Goal: Task Accomplishment & Management: Manage account settings

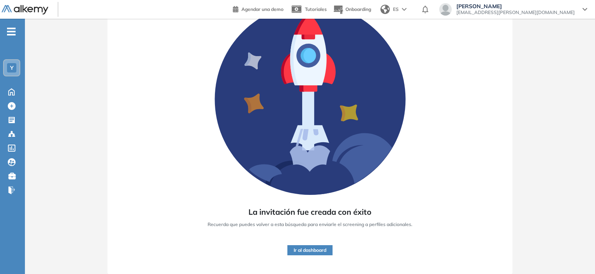
click at [17, 35] on ul "Y Home Home Crear Evaluación Crear Evaluación Evaluaciones Evaluaciones Candida…" at bounding box center [12, 113] width 25 height 165
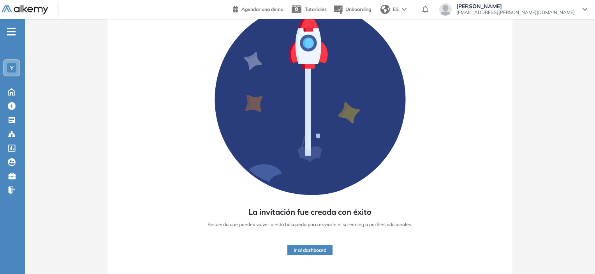
click at [13, 31] on icon "-" at bounding box center [11, 32] width 9 height 2
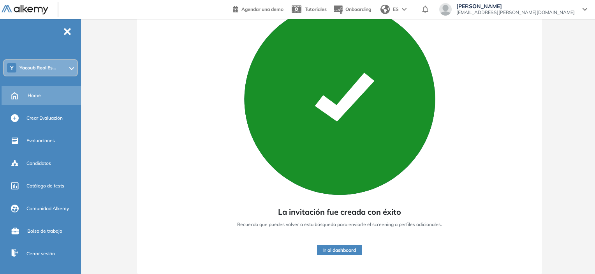
click at [37, 96] on span "Home" at bounding box center [34, 95] width 13 height 7
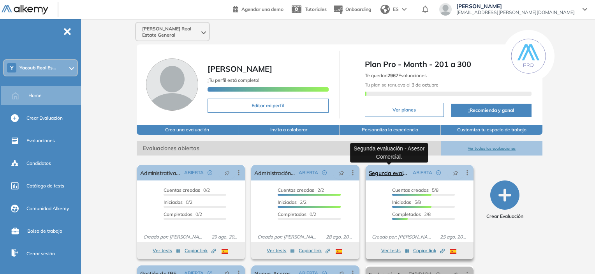
click at [379, 177] on link "Segunda evaluación - Asesor Comercial." at bounding box center [389, 173] width 41 height 16
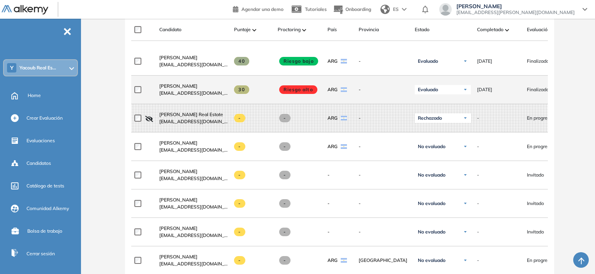
scroll to position [234, 0]
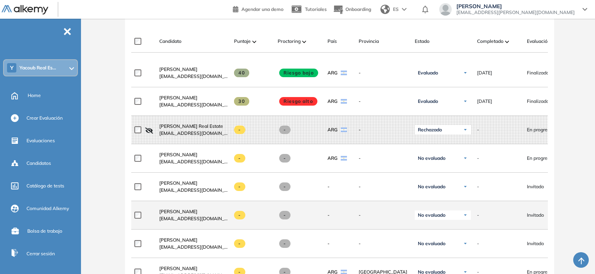
click at [139, 221] on div at bounding box center [143, 214] width 19 height 19
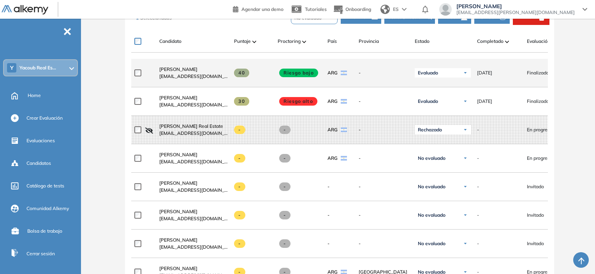
scroll to position [195, 0]
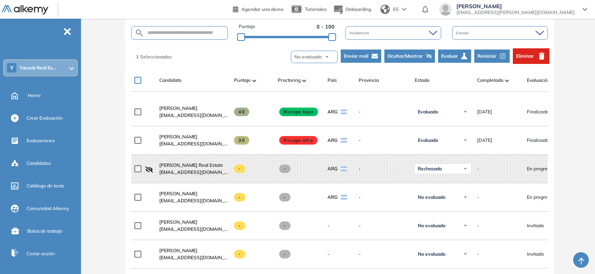
click at [519, 56] on span "Eliminar" at bounding box center [525, 56] width 18 height 7
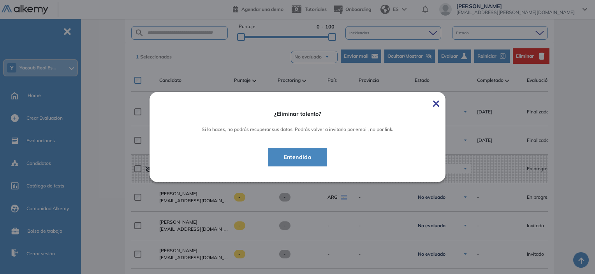
click at [305, 160] on span "Entendido" at bounding box center [298, 156] width 40 height 9
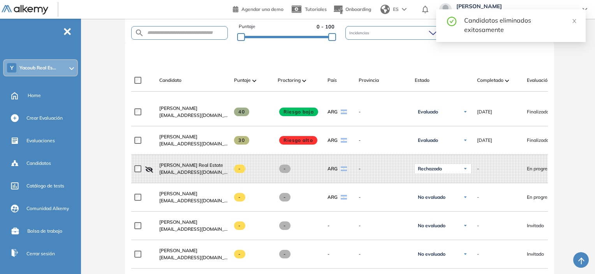
click at [569, 19] on div "Candidatos eliminados exitosamente" at bounding box center [520, 25] width 112 height 19
click at [572, 20] on icon "close" at bounding box center [573, 20] width 5 height 5
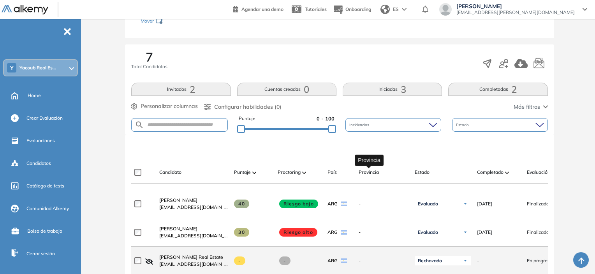
scroll to position [78, 0]
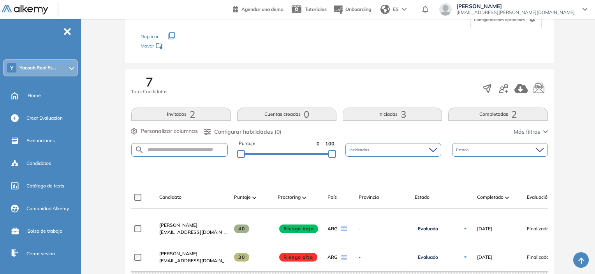
click at [42, 6] on img at bounding box center [25, 10] width 47 height 10
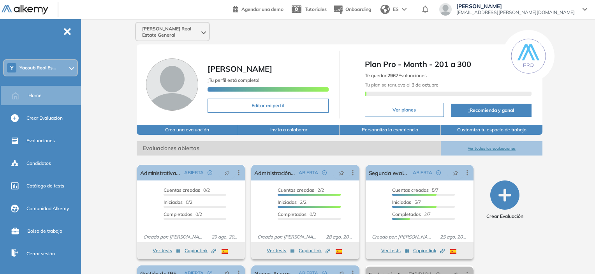
click at [72, 28] on div "- Y [PERSON_NAME] Real Es... Home Crear Evaluación Evaluaciones Candidatos Catá…" at bounding box center [40, 156] width 81 height 274
click at [66, 31] on span "-" at bounding box center [67, 31] width 9 height 6
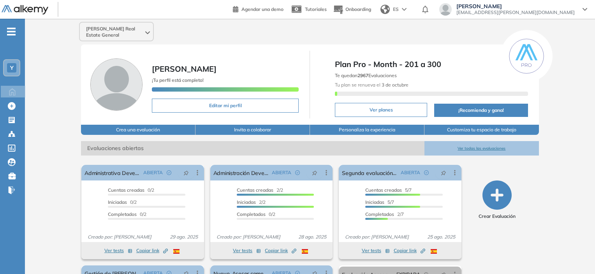
click at [16, 28] on div "-" at bounding box center [11, 25] width 23 height 6
click at [13, 31] on icon "-" at bounding box center [11, 32] width 9 height 2
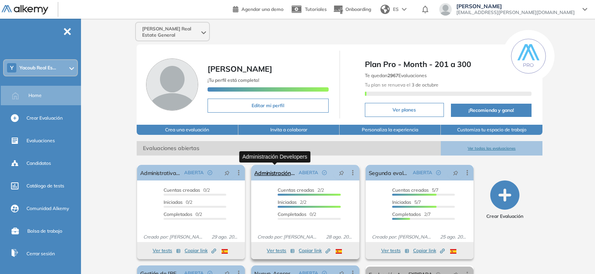
click at [271, 175] on link "Administración Developers" at bounding box center [274, 173] width 41 height 16
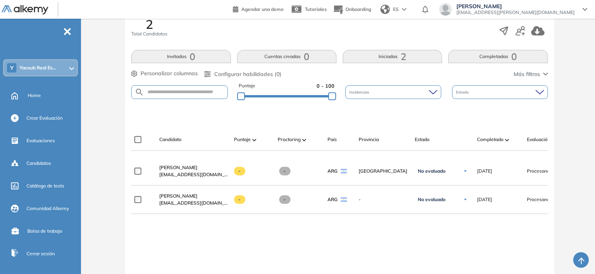
scroll to position [137, 0]
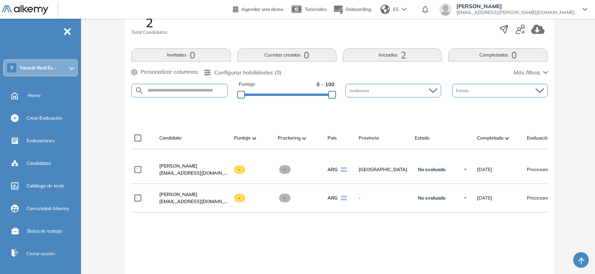
click at [70, 32] on span "-" at bounding box center [67, 31] width 9 height 6
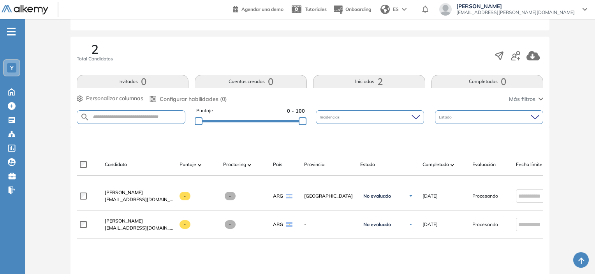
scroll to position [98, 0]
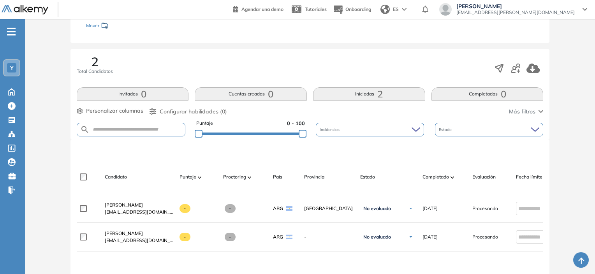
click at [20, 33] on ul "Y Home Home Crear Evaluación Crear Evaluación Evaluaciones Evaluaciones Candida…" at bounding box center [12, 113] width 25 height 165
click at [17, 29] on div "- Y Home Home Crear Evaluación Crear Evaluación Evaluaciones Evaluaciones Candi…" at bounding box center [12, 156] width 25 height 274
click at [14, 28] on span "-" at bounding box center [11, 31] width 9 height 6
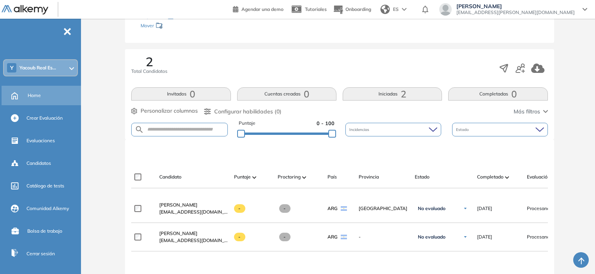
click at [51, 96] on div "Home" at bounding box center [54, 95] width 52 height 13
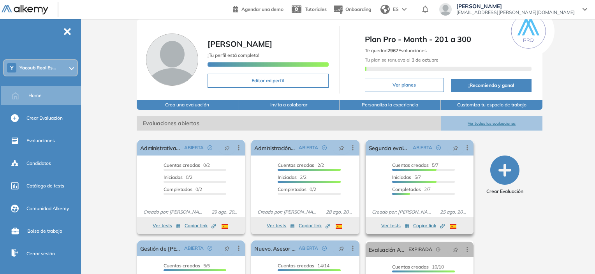
scroll to position [39, 0]
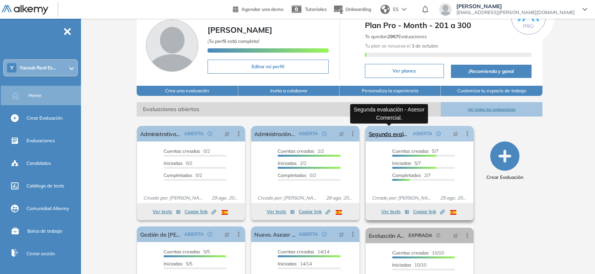
click at [391, 132] on link "Segunda evaluación - Asesor Comercial." at bounding box center [389, 134] width 41 height 16
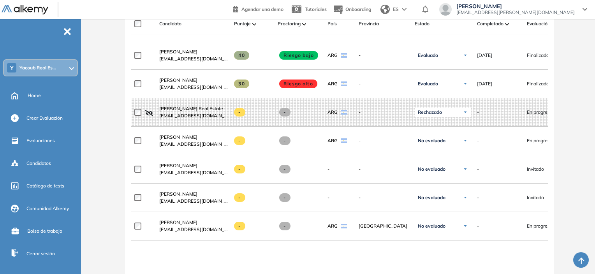
scroll to position [212, 0]
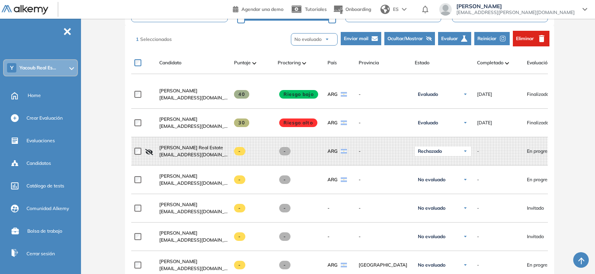
click at [521, 37] on span "Eliminar" at bounding box center [525, 38] width 18 height 7
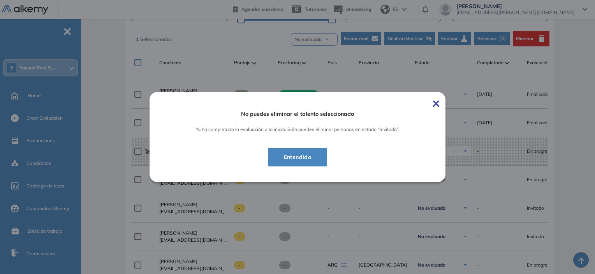
click at [297, 156] on span "Entendido" at bounding box center [298, 156] width 40 height 9
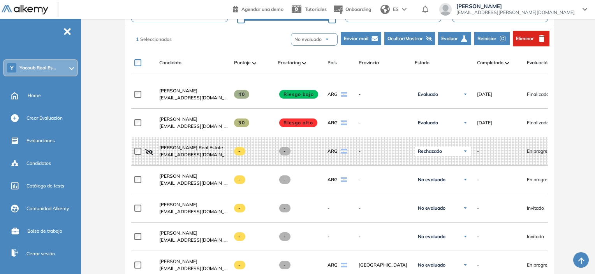
click at [417, 36] on span "Ocultar/Mostrar" at bounding box center [404, 38] width 35 height 7
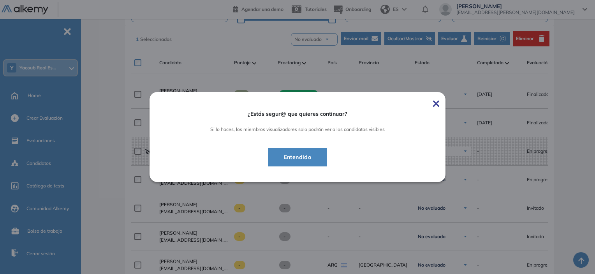
click at [434, 105] on div "¿Estás segur@ que quieres continuar? Si lo haces, los miembros visualizadores s…" at bounding box center [297, 137] width 296 height 90
click at [436, 105] on div "¿Estás segur@ que quieres continuar? Si lo haces, los miembros visualizadores s…" at bounding box center [297, 137] width 296 height 90
click at [439, 102] on img at bounding box center [436, 103] width 6 height 6
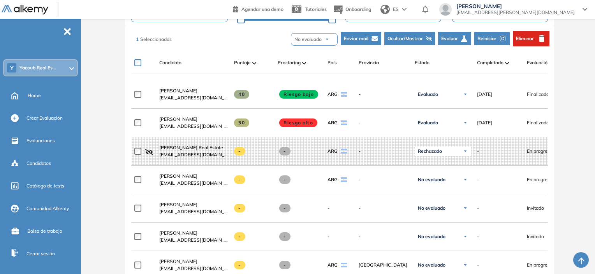
click at [316, 40] on span "No evaluado" at bounding box center [307, 39] width 27 height 7
click at [310, 53] on li "No evaluado" at bounding box center [309, 57] width 30 height 10
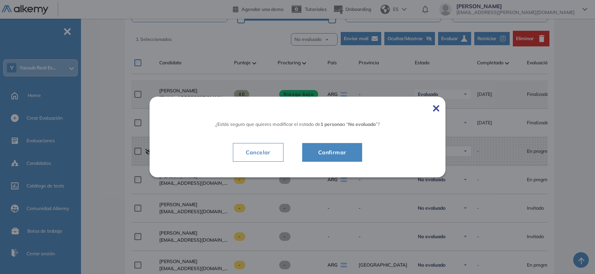
click at [439, 109] on img at bounding box center [436, 108] width 6 height 6
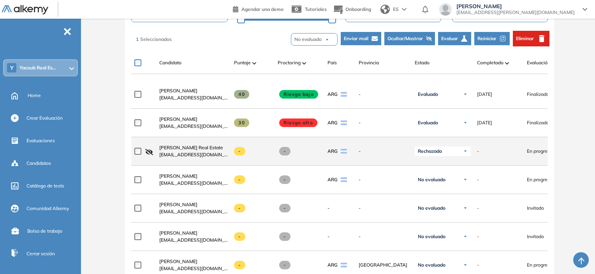
click at [135, 147] on div at bounding box center [137, 150] width 6 height 19
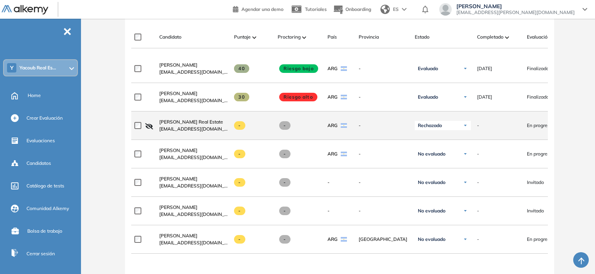
scroll to position [251, 0]
